Goal: Task Accomplishment & Management: Manage account settings

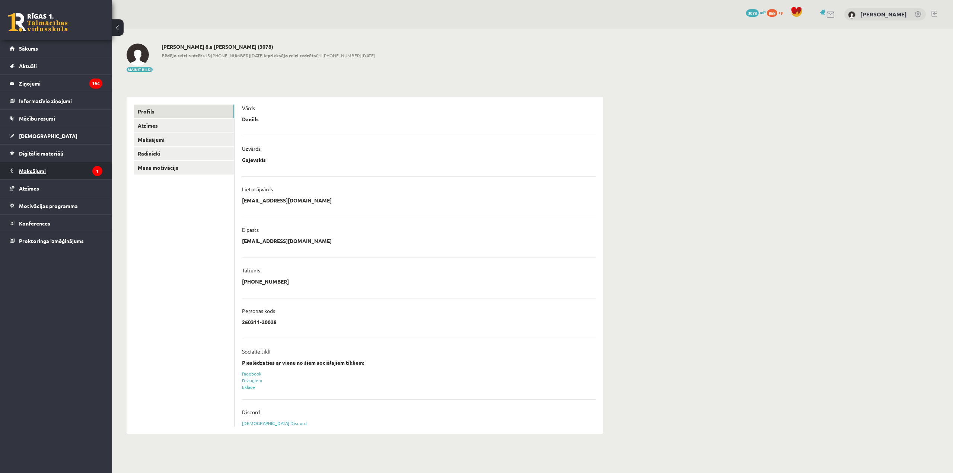
click at [55, 168] on legend "Maksājumi 1" at bounding box center [60, 170] width 83 height 17
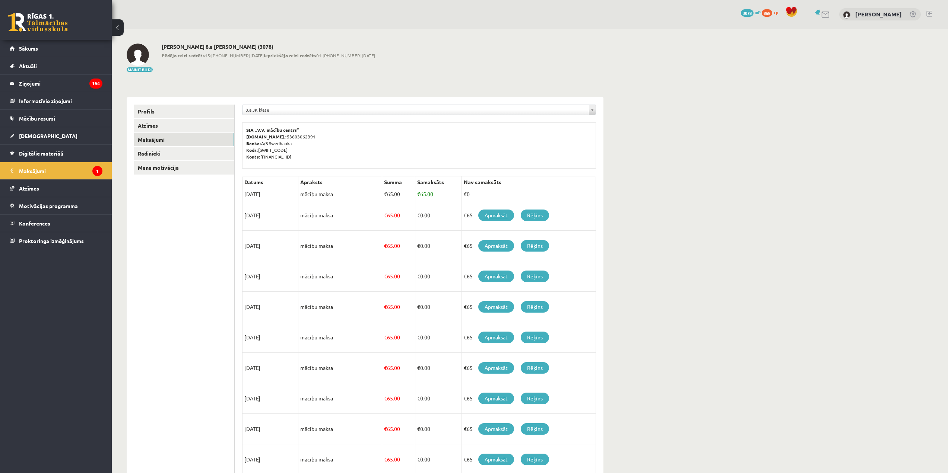
click at [494, 216] on link "Apmaksāt" at bounding box center [496, 216] width 36 height 12
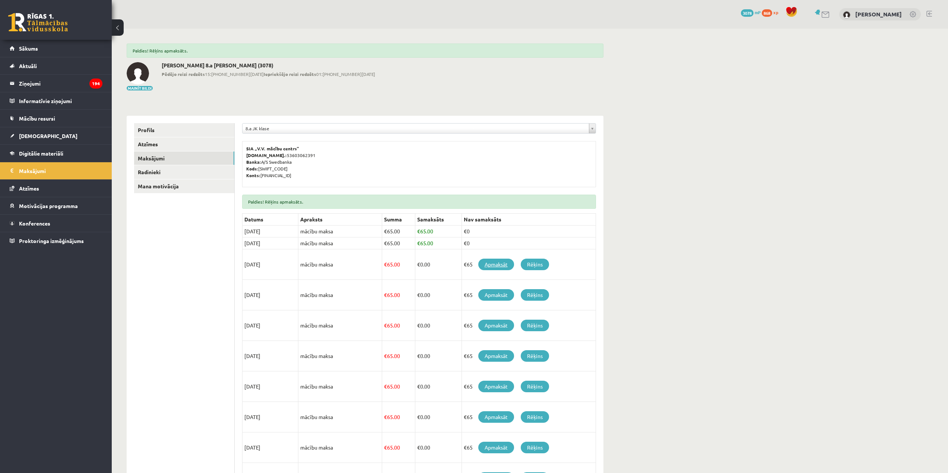
click at [499, 267] on link "Apmaksāt" at bounding box center [496, 265] width 36 height 12
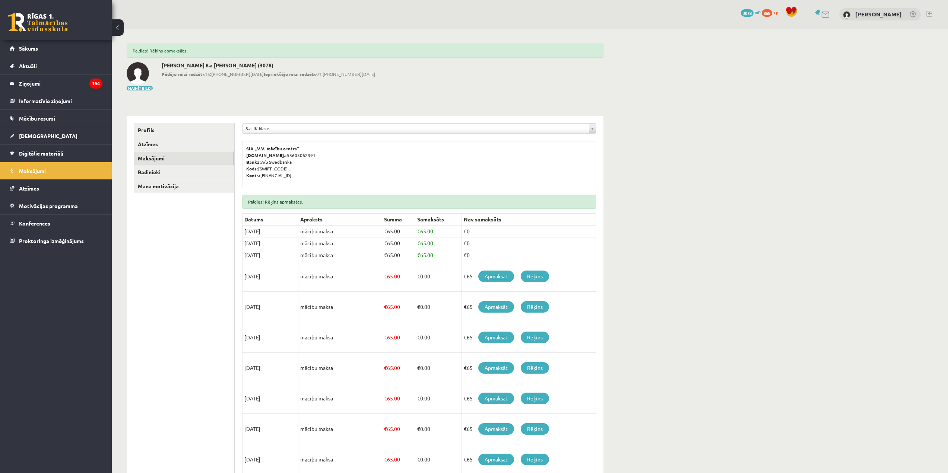
click at [496, 276] on link "Apmaksāt" at bounding box center [496, 277] width 36 height 12
